Goal: Information Seeking & Learning: Check status

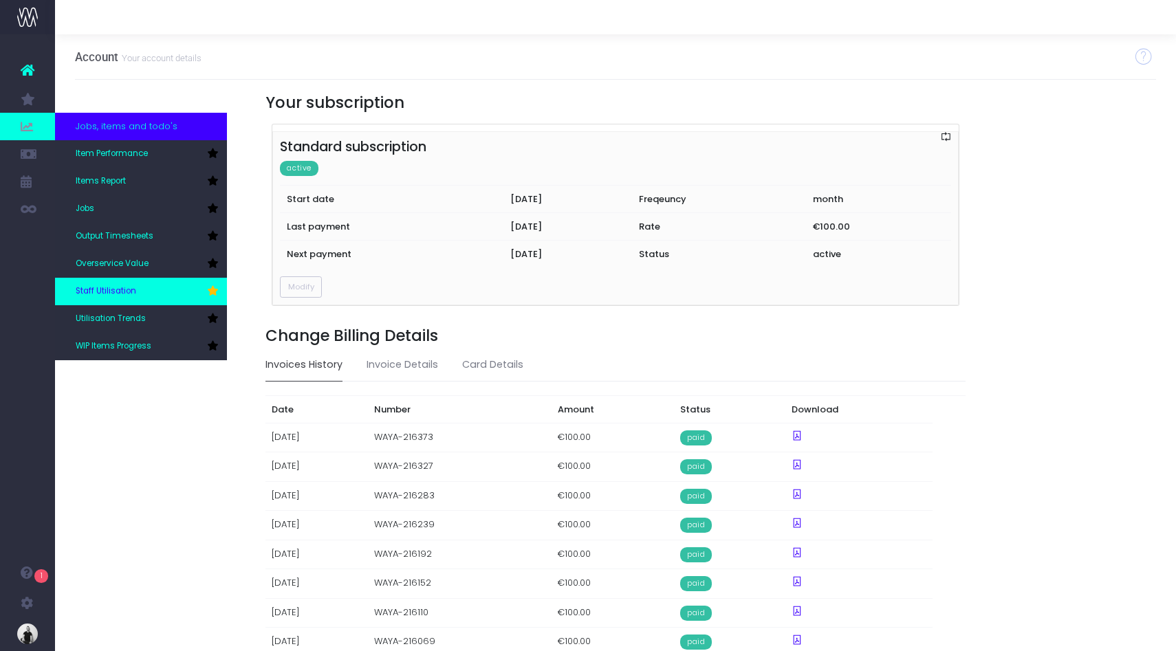
click at [115, 284] on link "Staff Utilisation" at bounding box center [141, 292] width 172 height 28
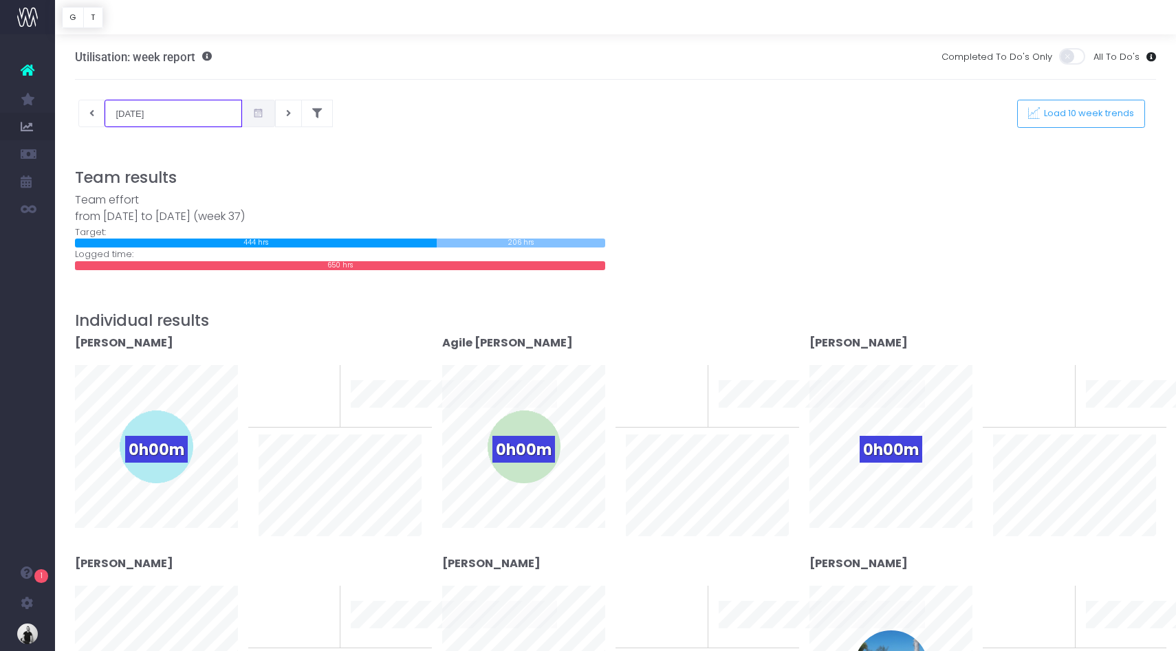
click at [160, 118] on input "[DATE]" at bounding box center [174, 114] width 138 height 28
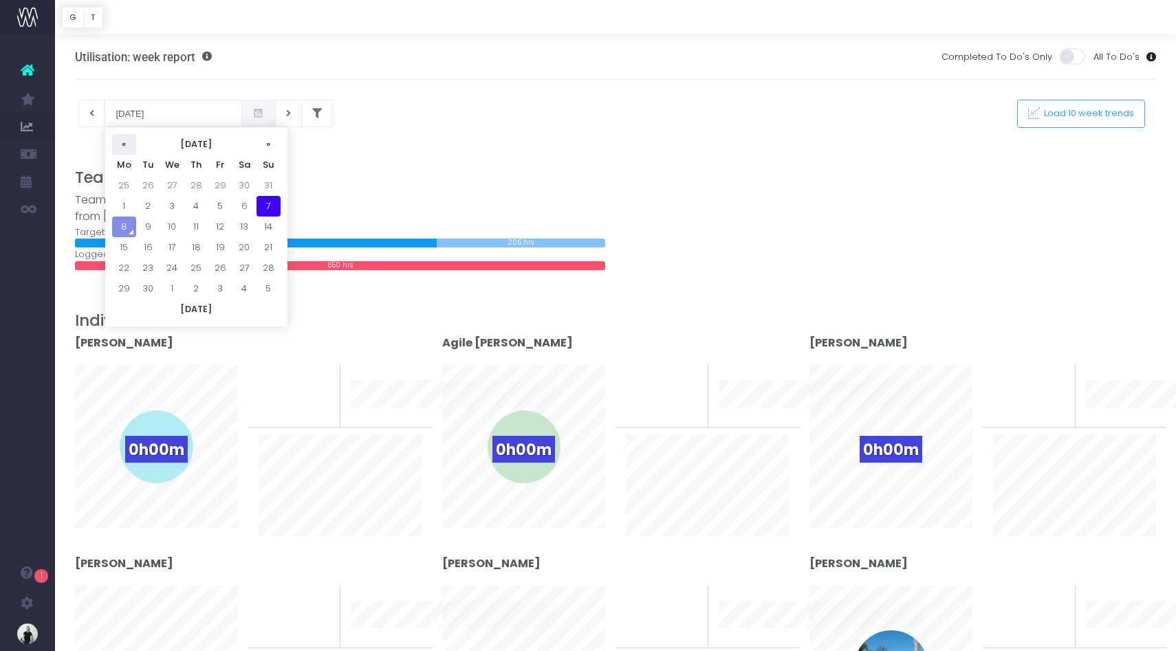
click at [127, 144] on th "«" at bounding box center [124, 144] width 24 height 21
click at [265, 145] on th "»" at bounding box center [269, 144] width 24 height 21
click at [152, 205] on td "5" at bounding box center [148, 206] width 24 height 21
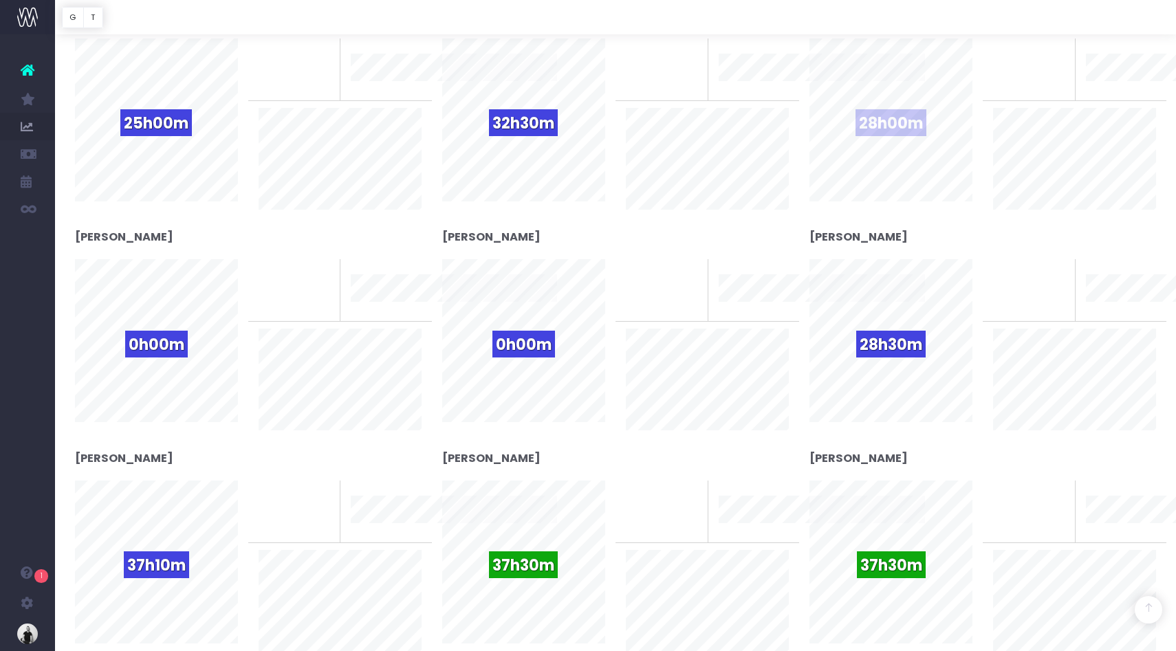
scroll to position [888, 0]
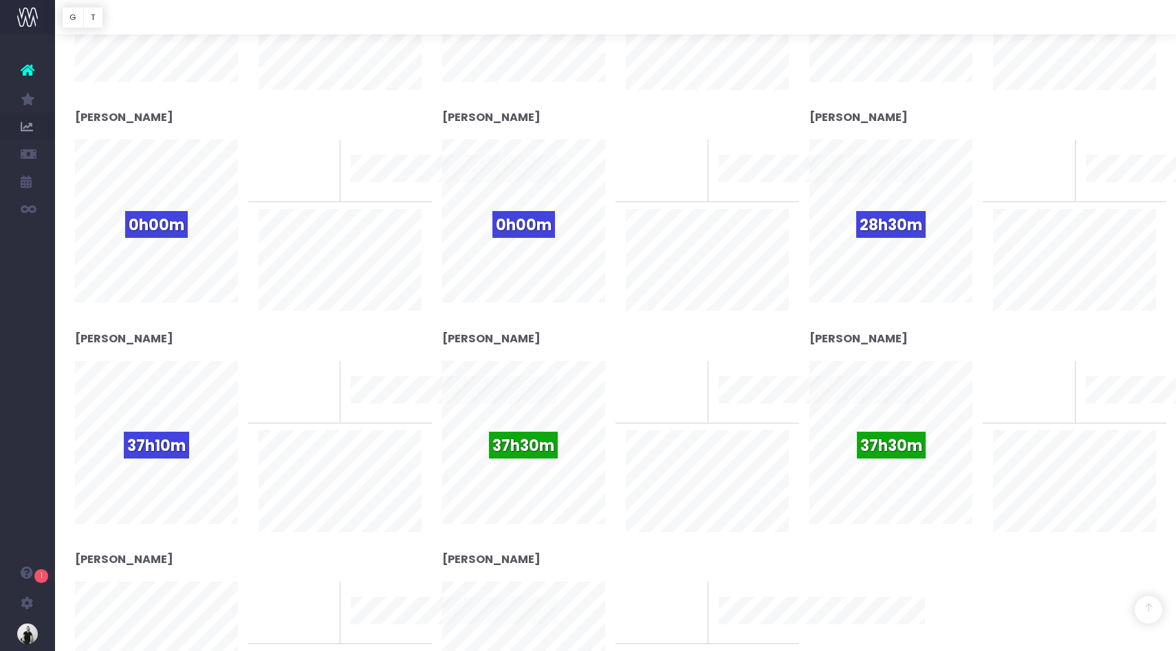
click at [675, 532] on div "0% To last week 10 week trend" at bounding box center [707, 456] width 184 height 190
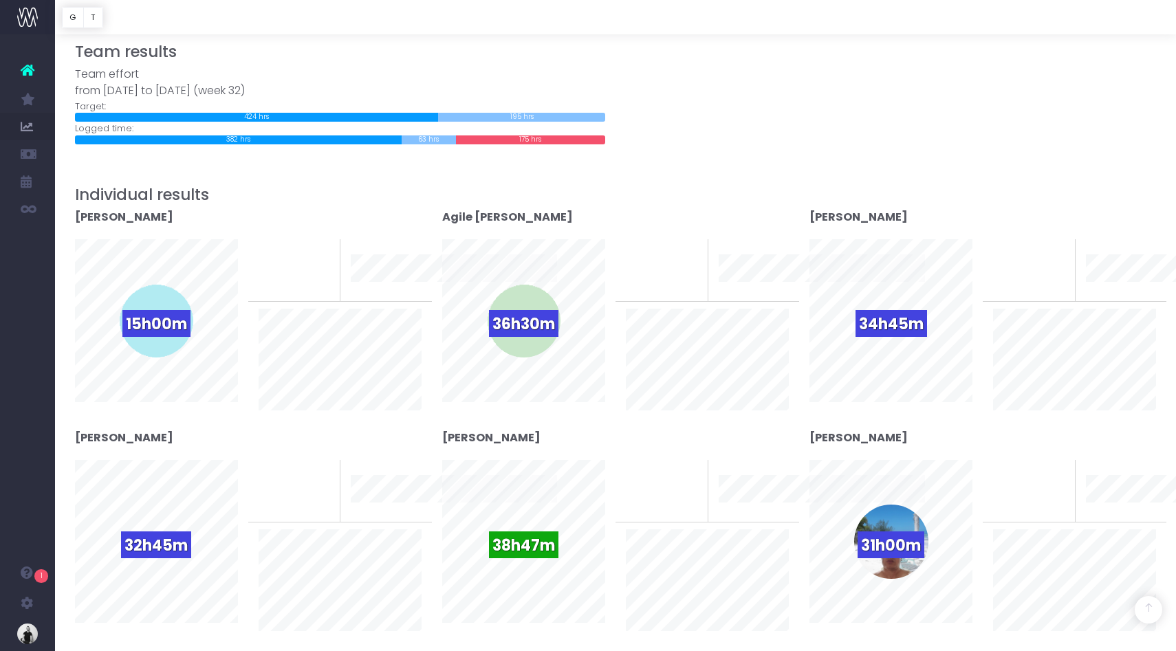
scroll to position [34, 0]
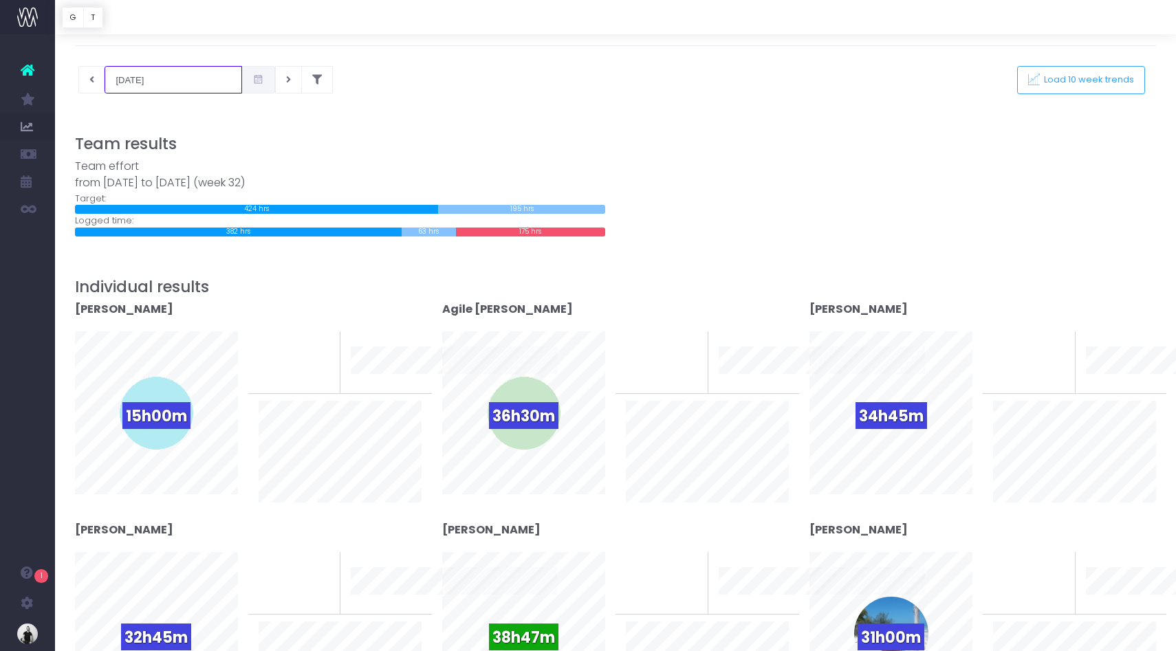
click at [147, 79] on input "[DATE]" at bounding box center [174, 80] width 138 height 28
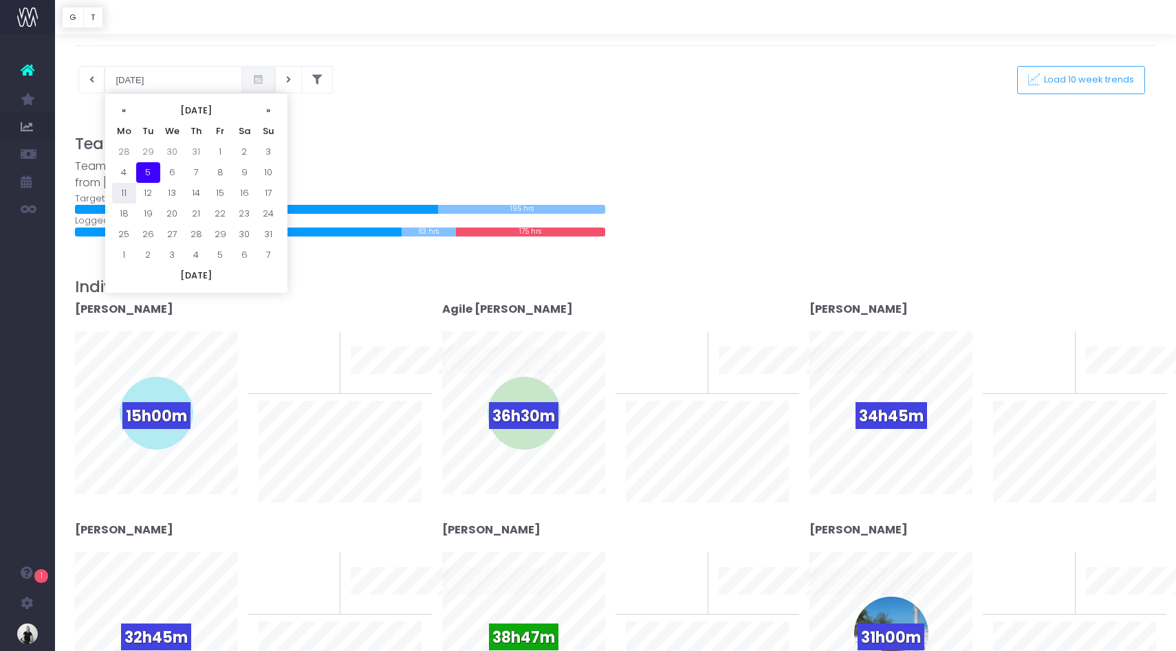
click at [125, 198] on td "11" at bounding box center [124, 193] width 24 height 21
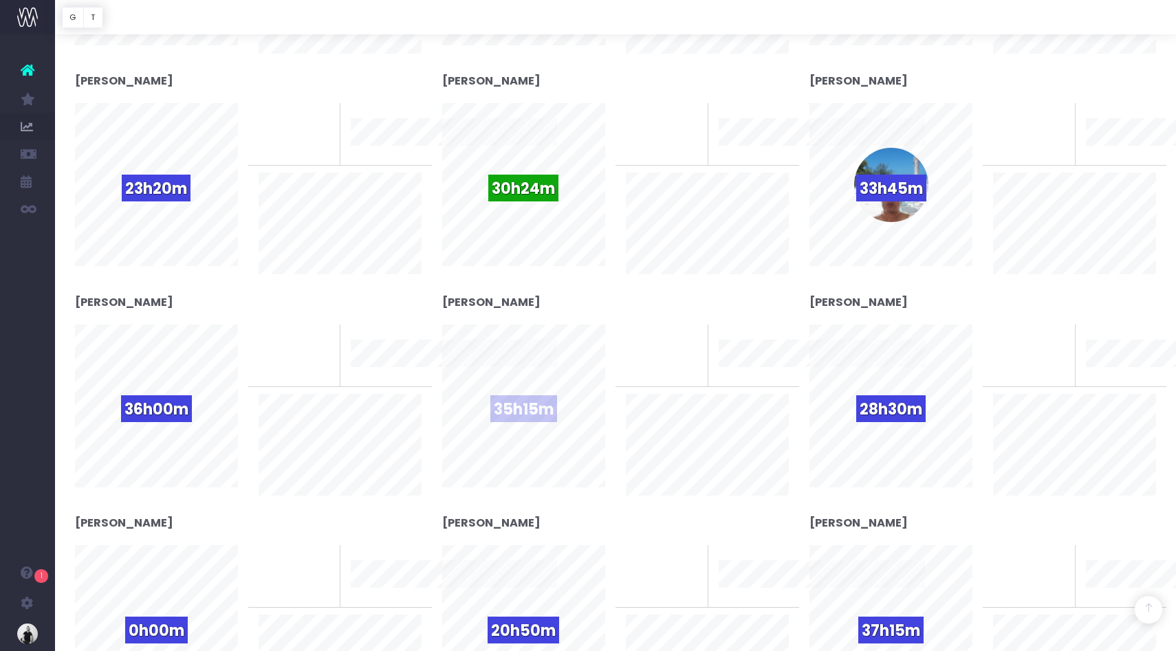
scroll to position [743, 0]
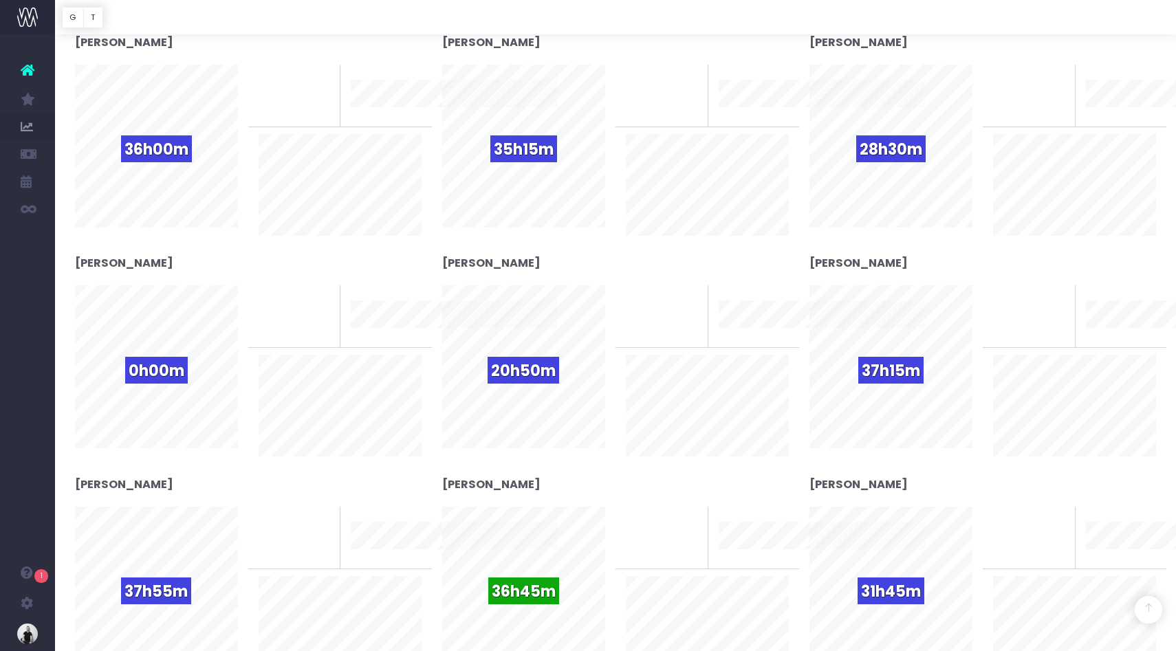
click at [255, 405] on div at bounding box center [340, 401] width 184 height 109
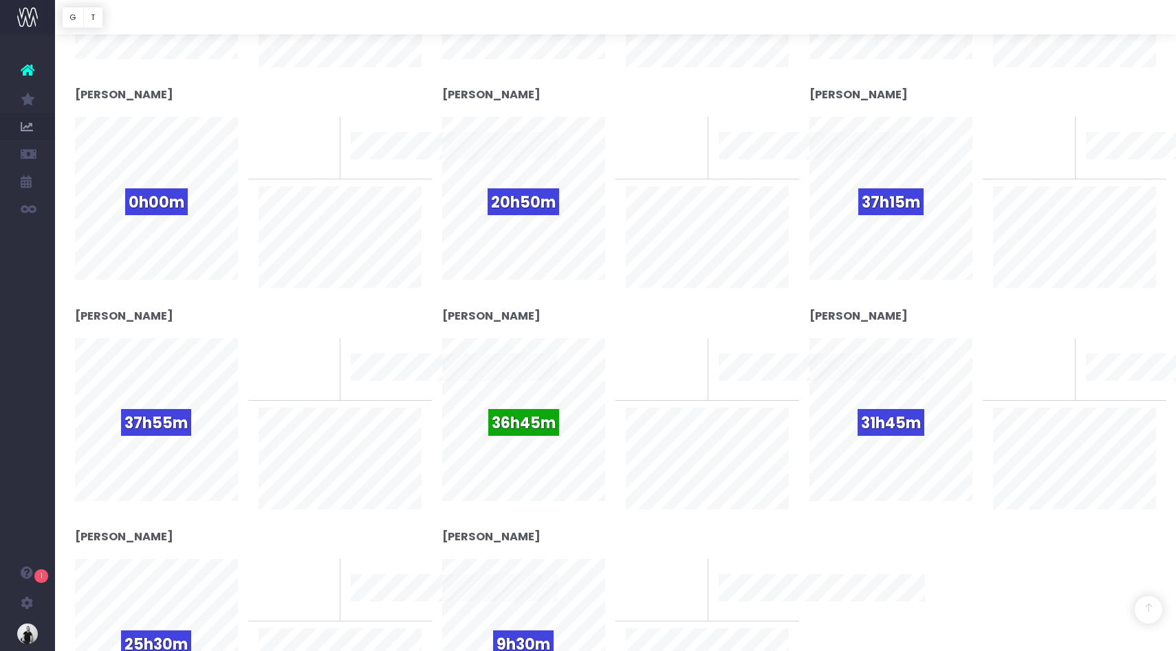
click at [866, 625] on div "[PERSON_NAME] 7h00m 0% To last week 10 week trend Agile [PERSON_NAME] 38h30m 0%" at bounding box center [616, 87] width 1102 height 1327
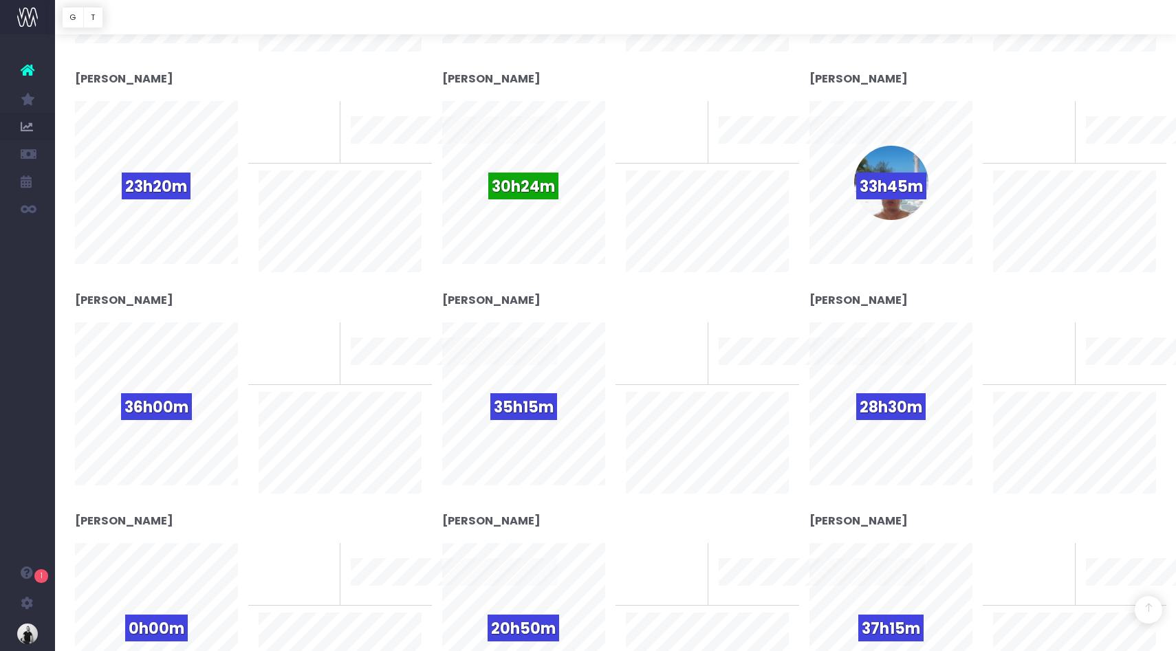
scroll to position [0, 0]
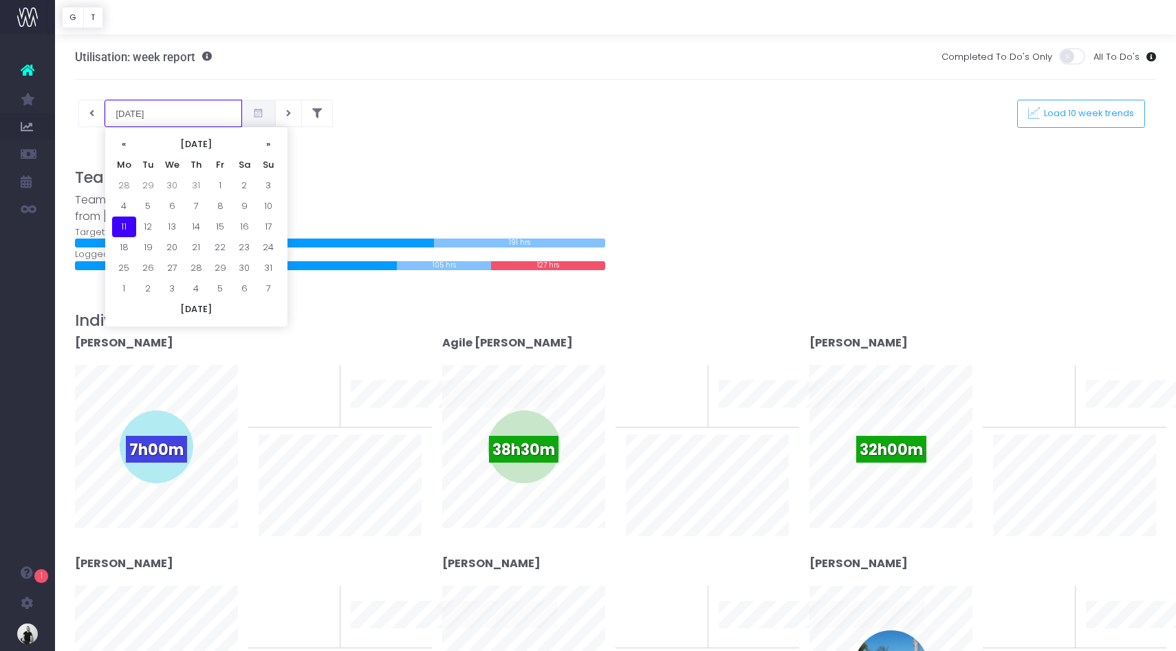
click at [163, 118] on input "[DATE]" at bounding box center [174, 114] width 138 height 28
click at [125, 250] on td "18" at bounding box center [124, 247] width 24 height 21
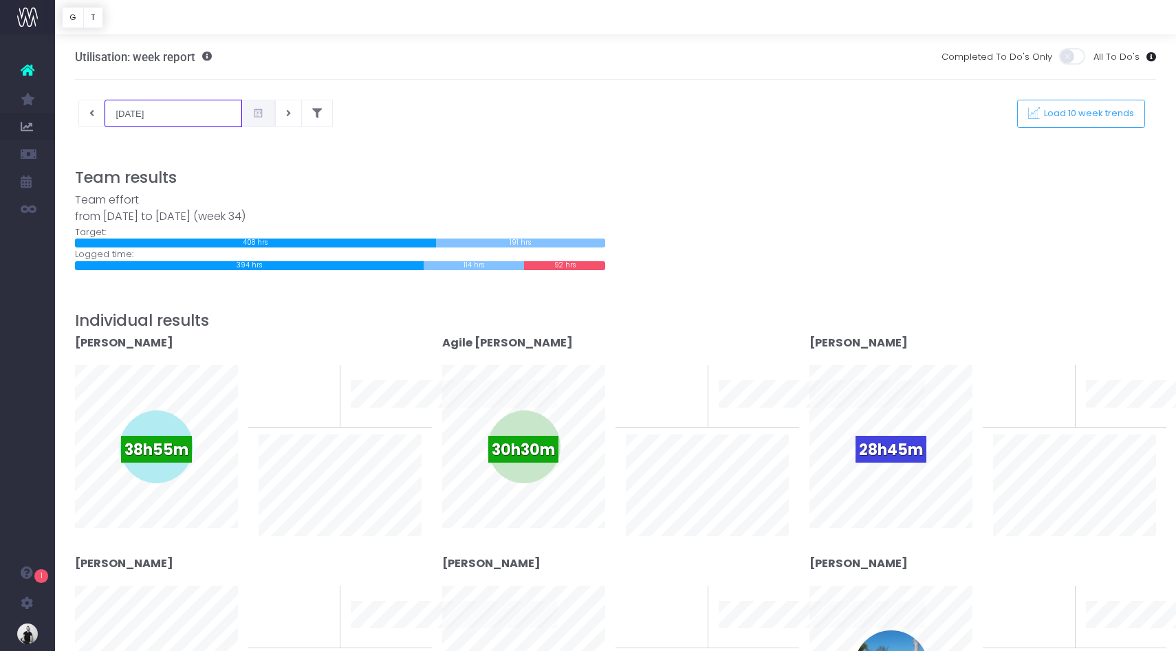
click at [164, 118] on input "[DATE]" at bounding box center [174, 114] width 138 height 28
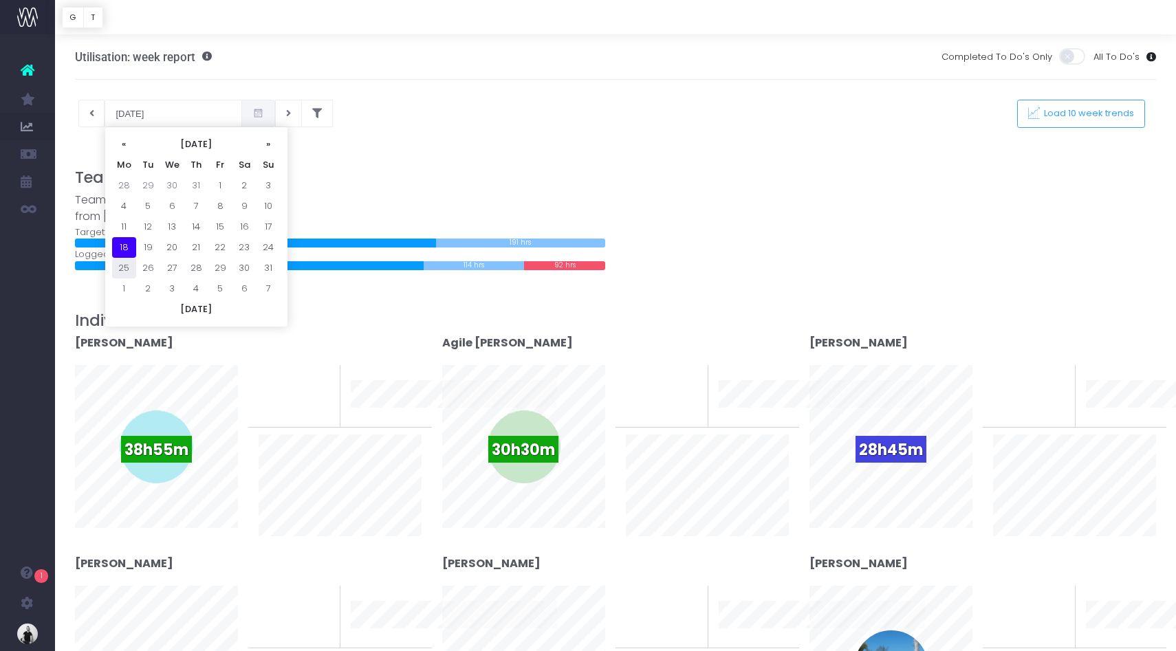
click at [124, 270] on td "25" at bounding box center [124, 268] width 24 height 21
type input "[DATE]"
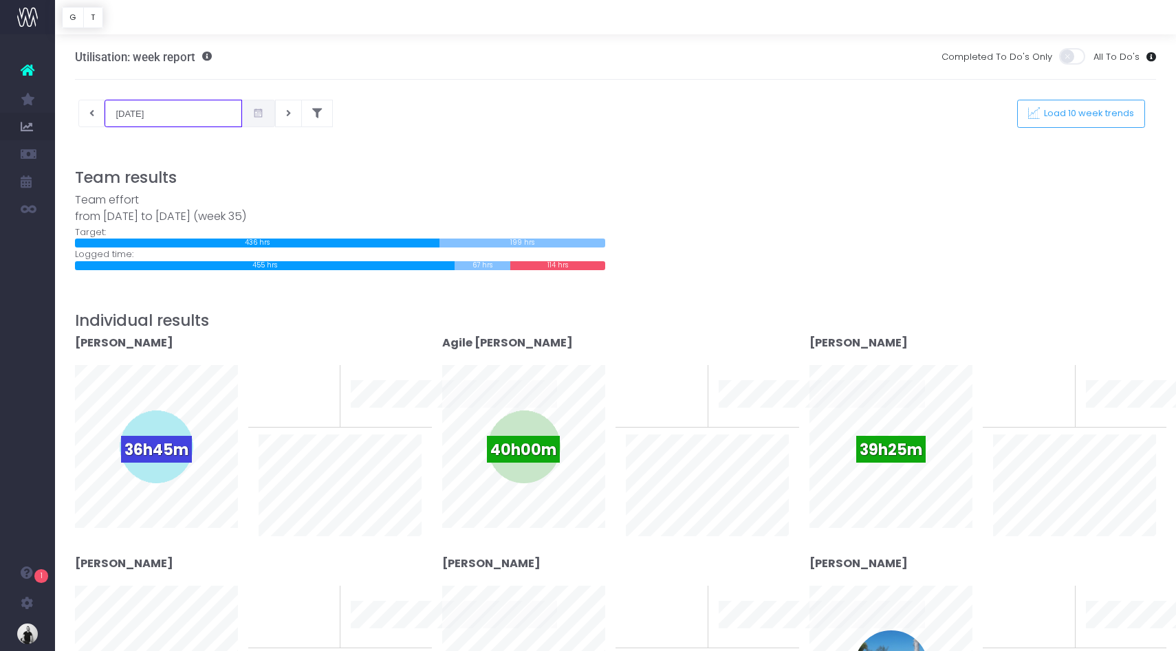
click at [159, 110] on input "[DATE]" at bounding box center [174, 114] width 138 height 28
click at [717, 251] on div "Team effort from [DATE] to [DATE] (week 35) Target: 436 hrs 0 hrs 199 hrs 0 hrs…" at bounding box center [616, 231] width 1102 height 78
